Goal: Information Seeking & Learning: Check status

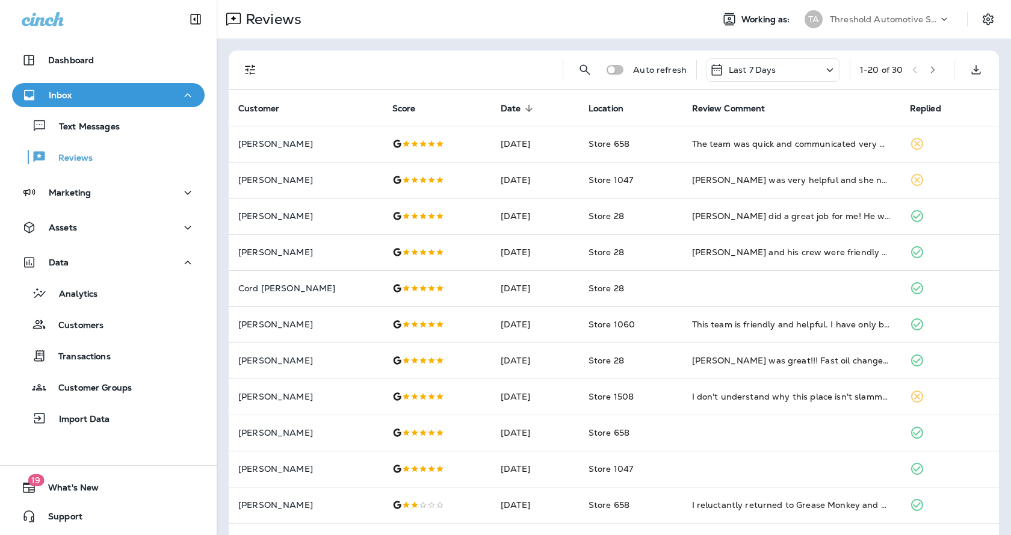
click at [801, 67] on div "Last 7 Days" at bounding box center [774, 69] width 134 height 23
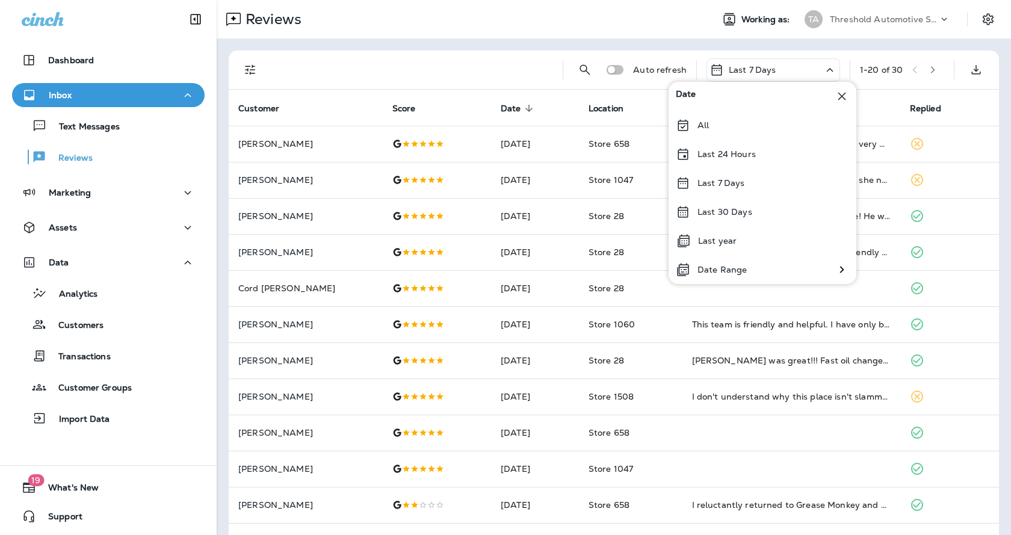
drag, startPoint x: 471, startPoint y: 62, endPoint x: 445, endPoint y: 63, distance: 25.9
click at [470, 62] on div at bounding box center [412, 70] width 281 height 39
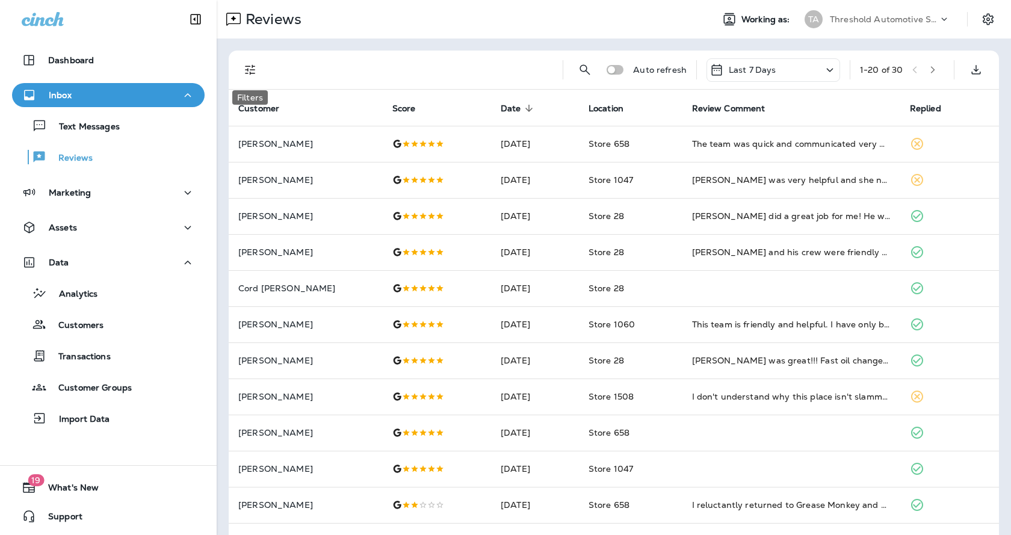
click at [248, 62] on button "Filters" at bounding box center [250, 70] width 24 height 24
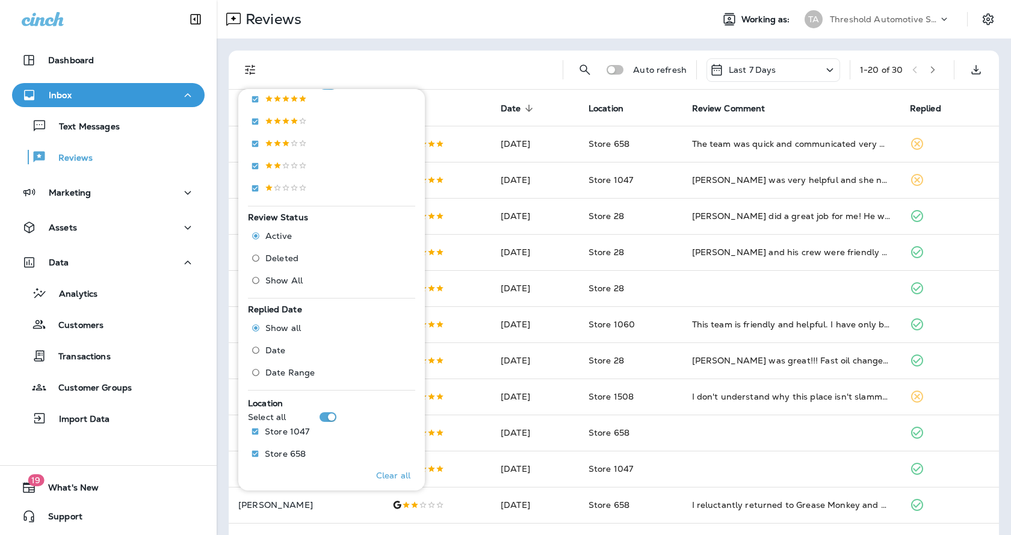
scroll to position [356, 0]
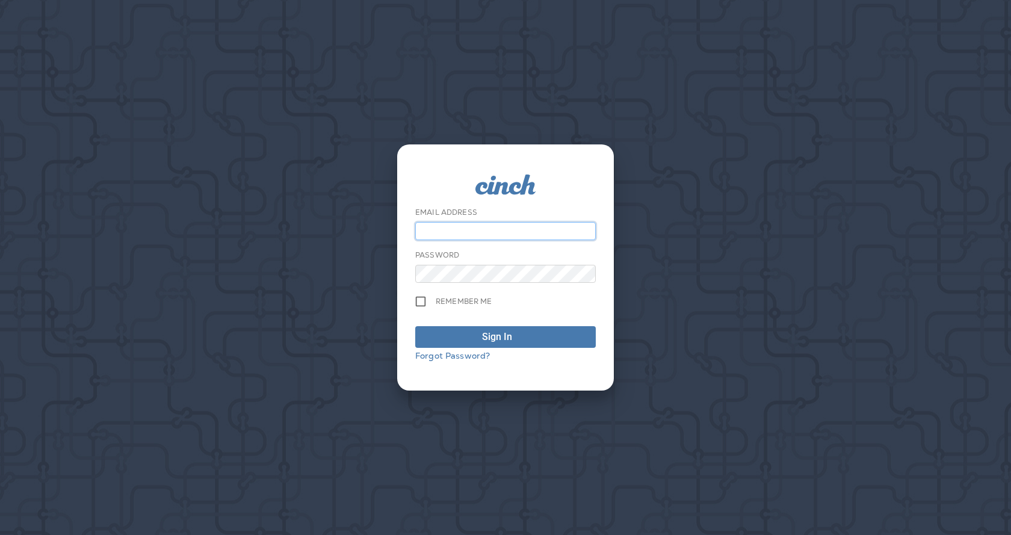
type input "**********"
click at [260, 358] on div "**********" at bounding box center [505, 267] width 1011 height 535
click at [460, 336] on span "Sign In" at bounding box center [505, 337] width 167 height 14
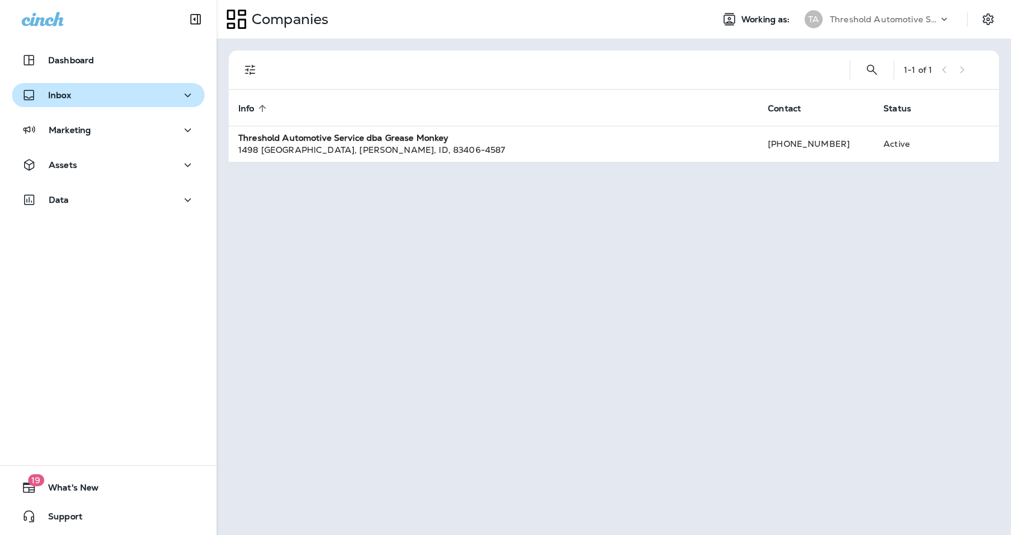
click at [80, 92] on div "Inbox" at bounding box center [108, 95] width 173 height 15
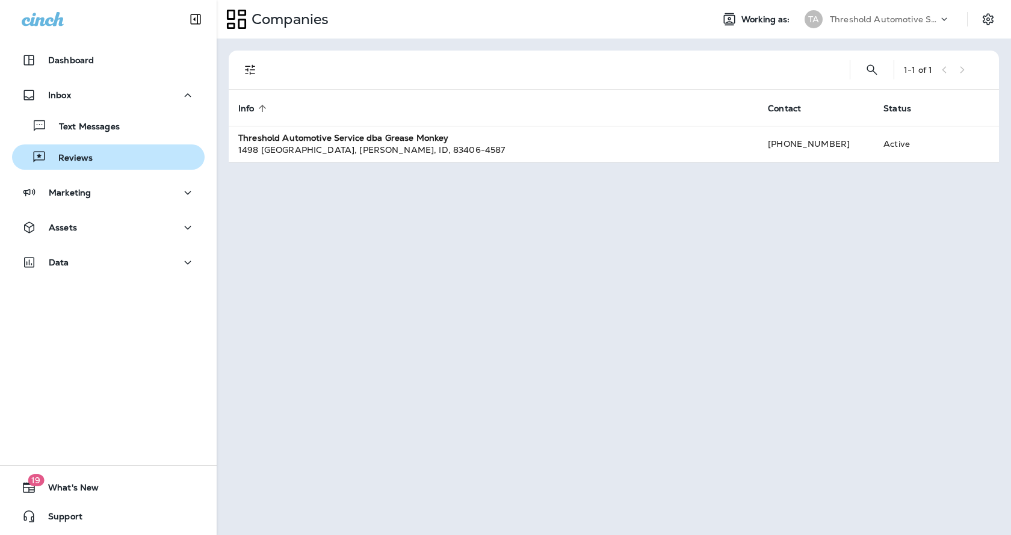
click at [94, 162] on div "Reviews" at bounding box center [108, 157] width 183 height 18
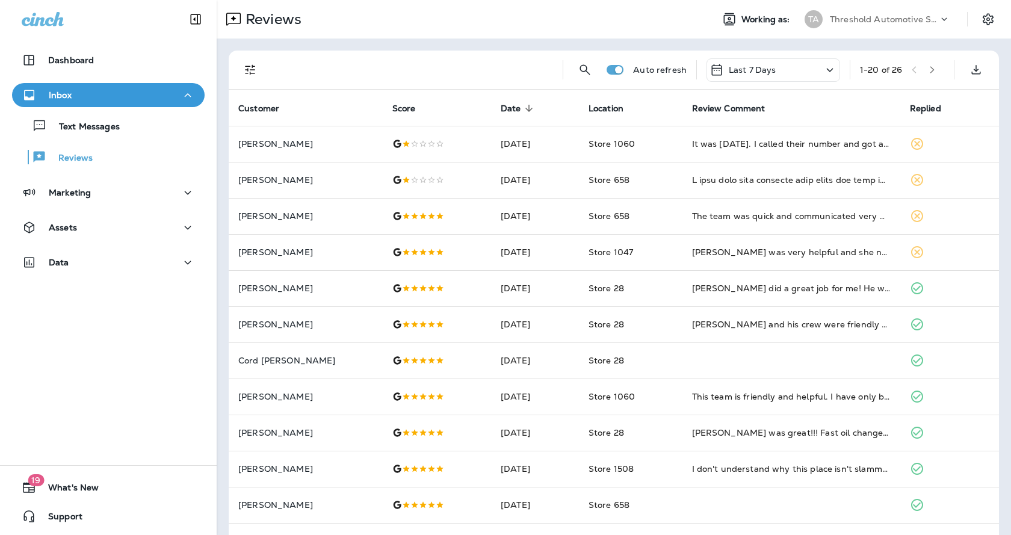
click at [257, 71] on icon "Filters" at bounding box center [250, 70] width 14 height 14
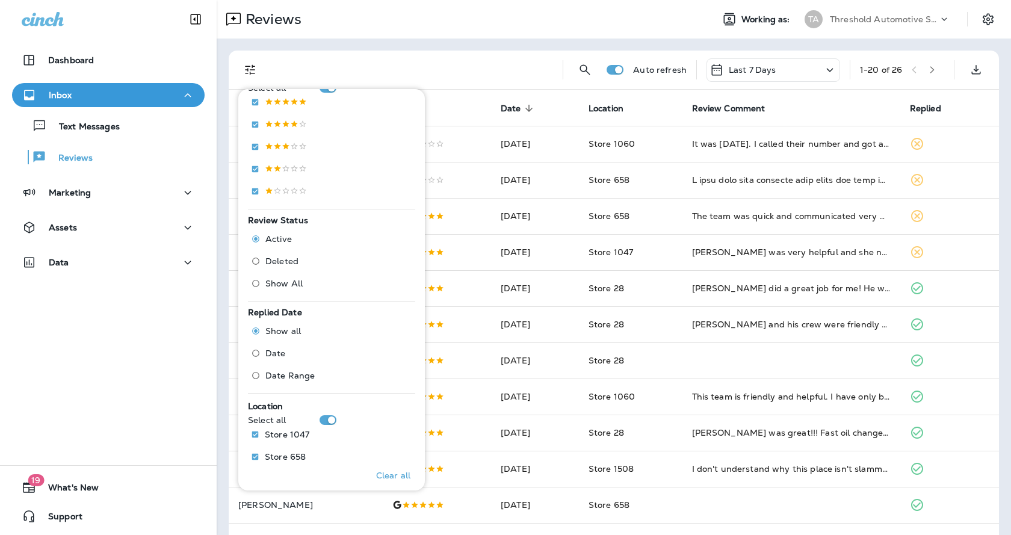
scroll to position [356, 0]
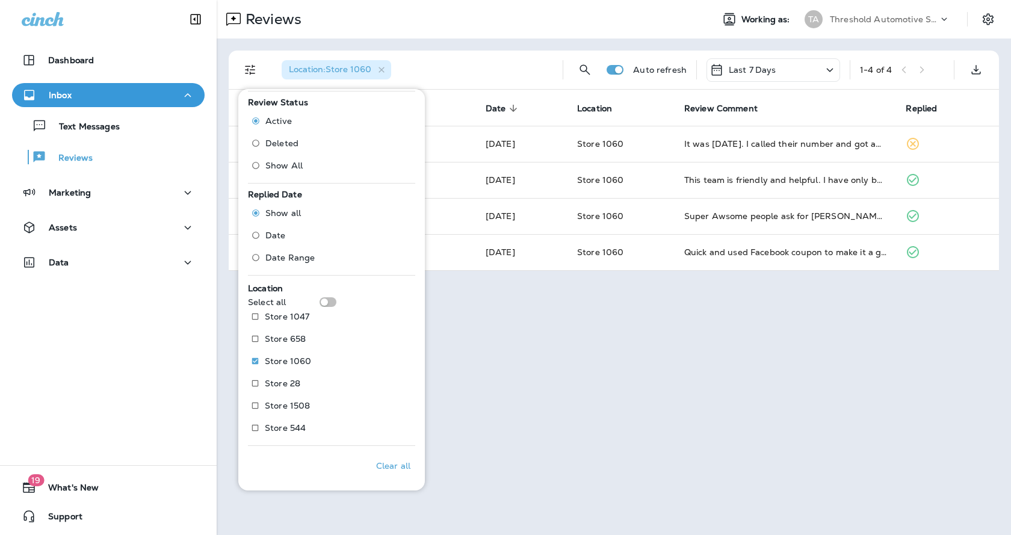
click at [689, 367] on div "Reviews Working as: TA Threshold Automotive Service dba Grease Monkey Location …" at bounding box center [614, 267] width 795 height 535
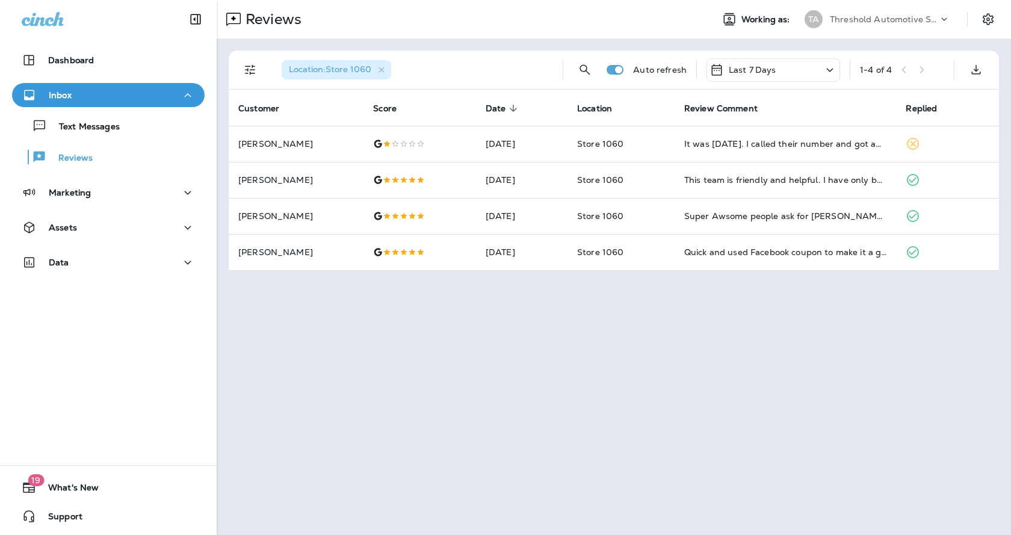
click at [822, 66] on div "Last 7 Days" at bounding box center [774, 69] width 134 height 23
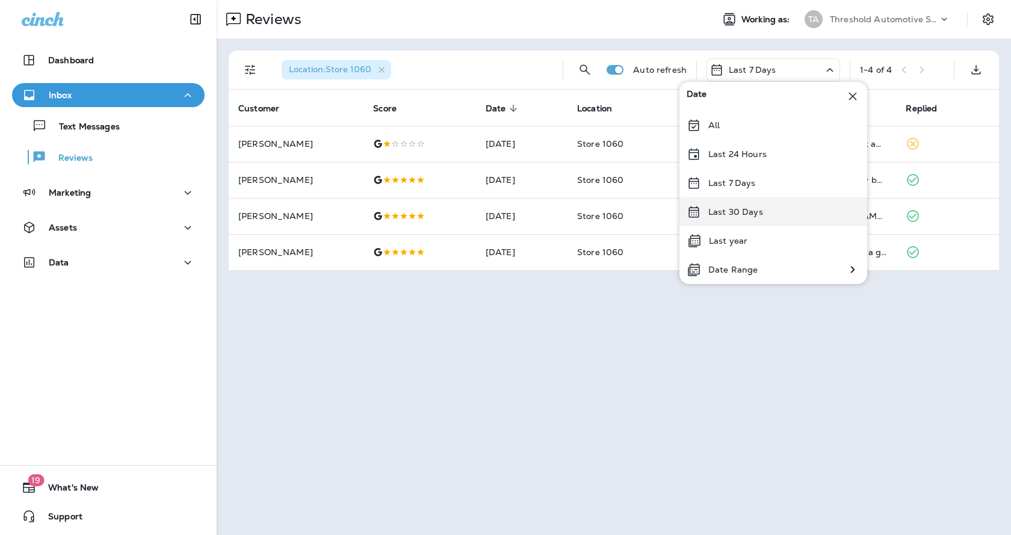
click at [764, 208] on div "Last 30 Days" at bounding box center [774, 211] width 188 height 29
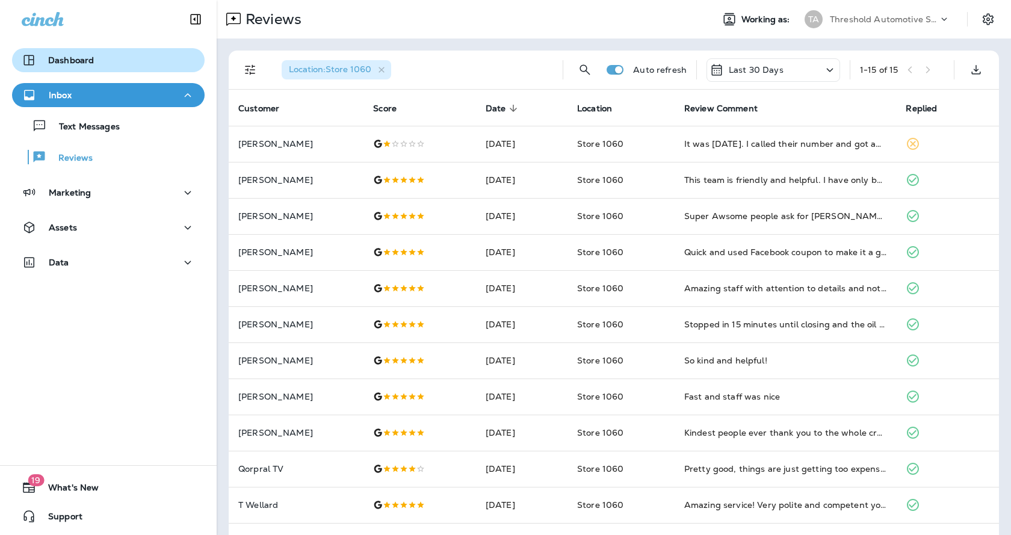
click at [102, 61] on div "Dashboard" at bounding box center [108, 60] width 173 height 14
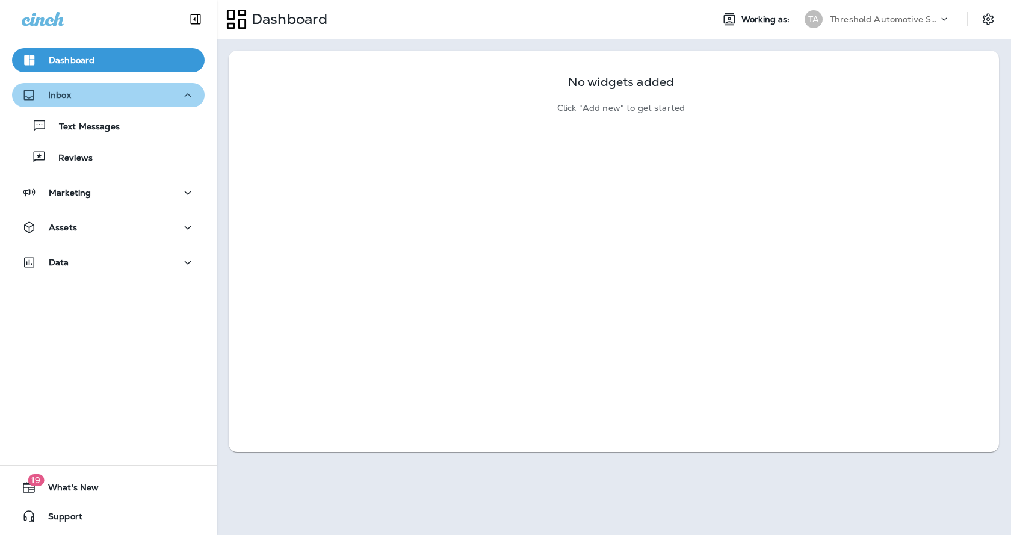
click at [145, 99] on div "Inbox" at bounding box center [108, 95] width 173 height 15
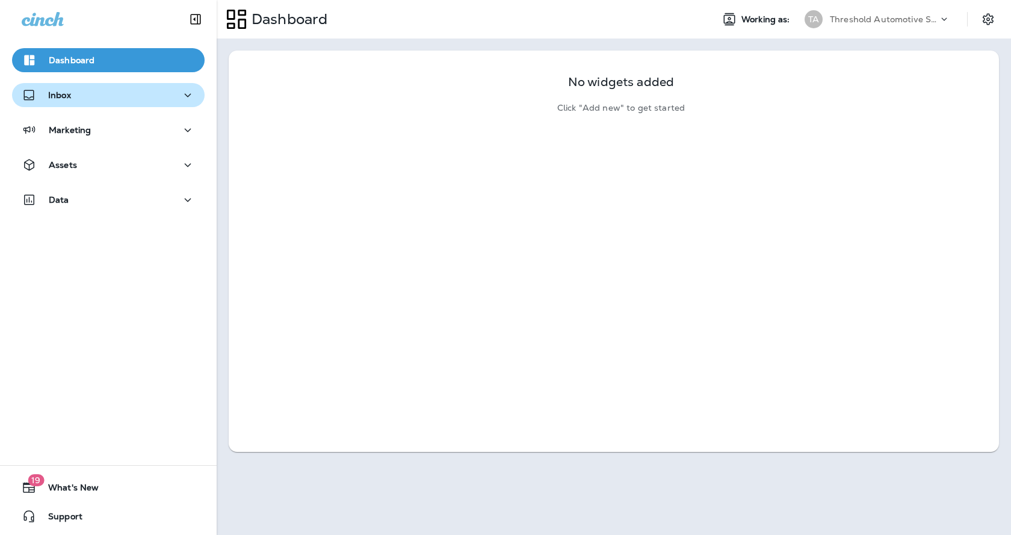
click at [139, 101] on div "Inbox" at bounding box center [108, 95] width 173 height 15
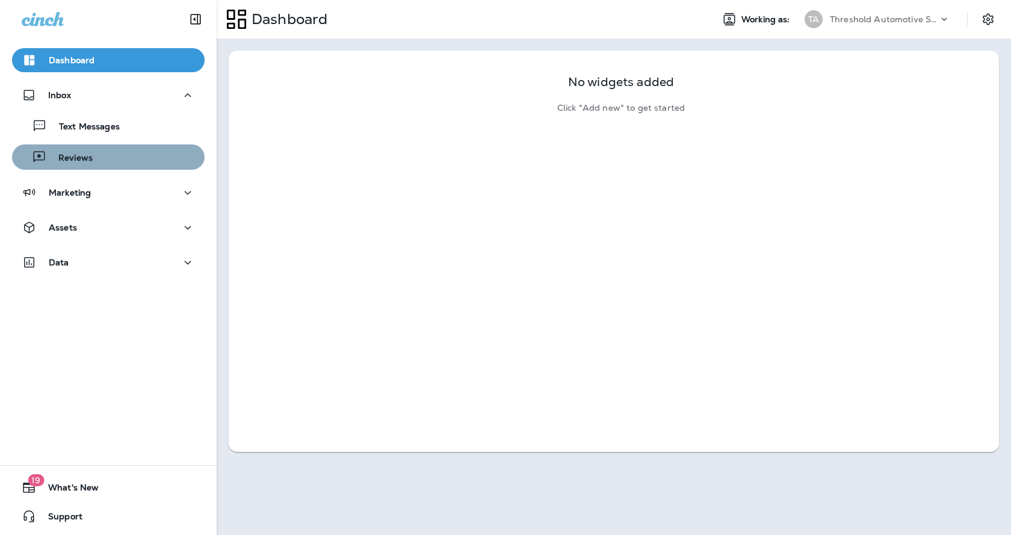
click at [119, 161] on div "Reviews" at bounding box center [108, 157] width 183 height 18
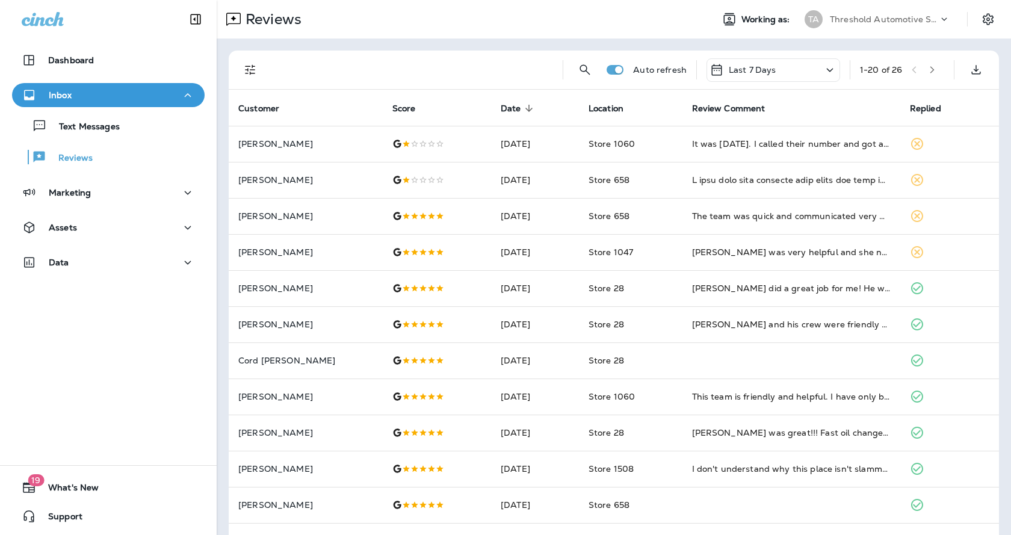
click at [745, 194] on td at bounding box center [792, 180] width 218 height 36
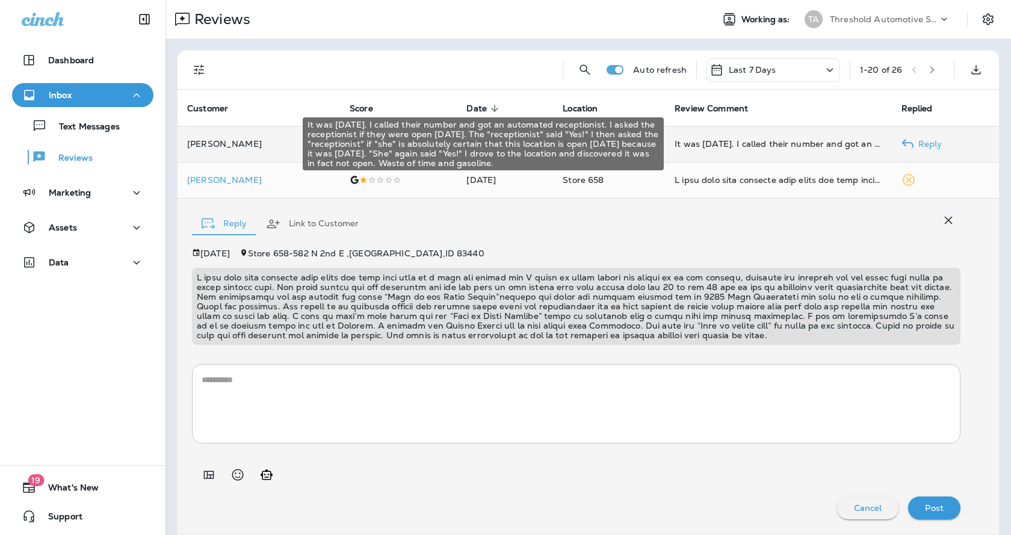
click at [758, 146] on div "It was [DATE]. I called their number and got an automated receptionist. I asked…" at bounding box center [778, 144] width 207 height 12
